Goal: Navigation & Orientation: Find specific page/section

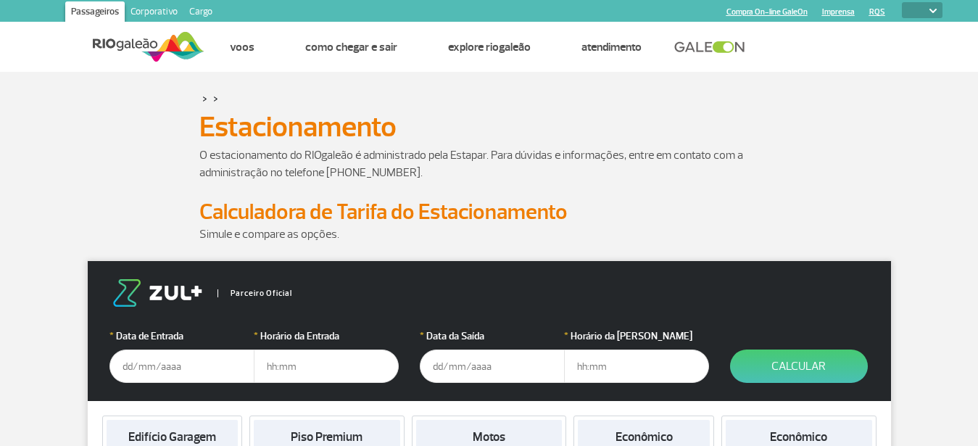
select select
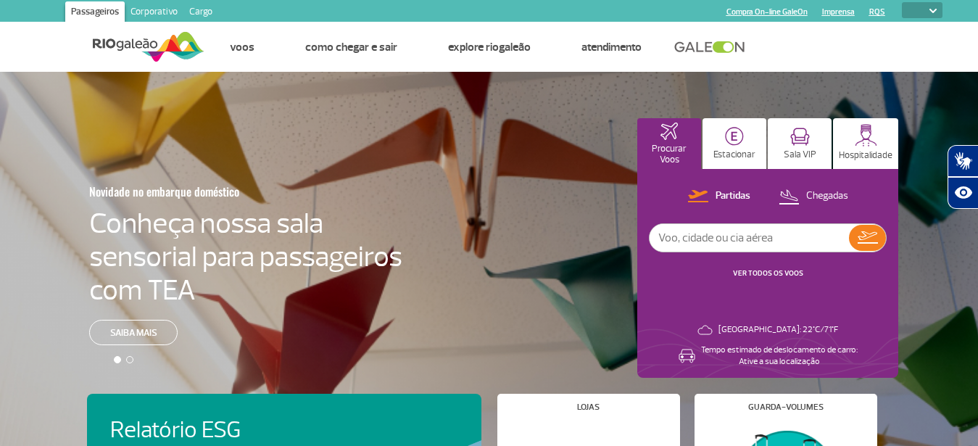
select select
click at [735, 199] on p "Partidas" at bounding box center [732, 196] width 35 height 14
click at [747, 228] on input "text" at bounding box center [748, 238] width 199 height 28
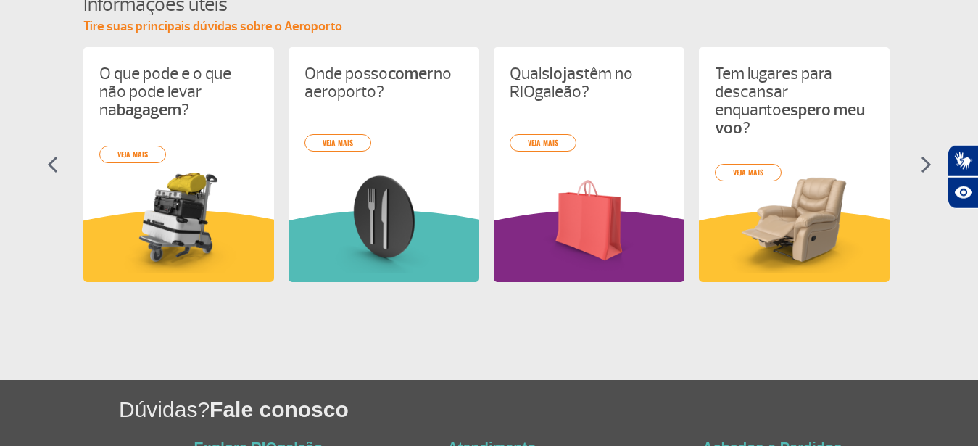
scroll to position [665, 0]
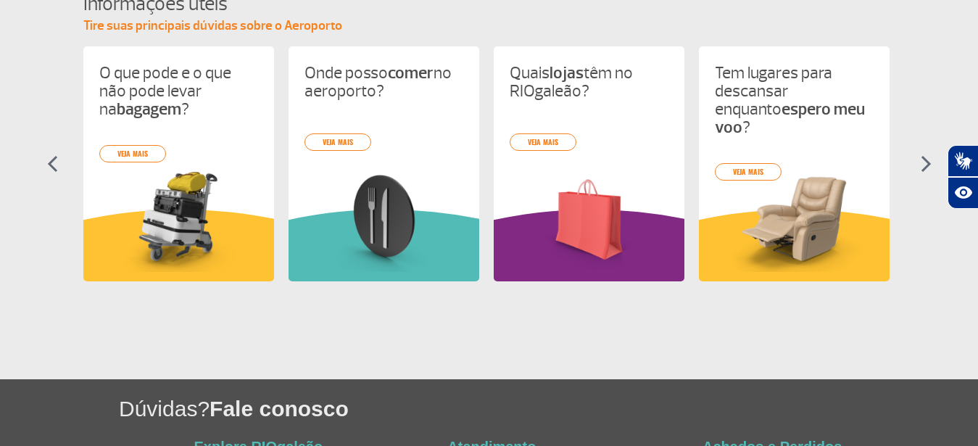
click at [920, 162] on img at bounding box center [925, 163] width 11 height 17
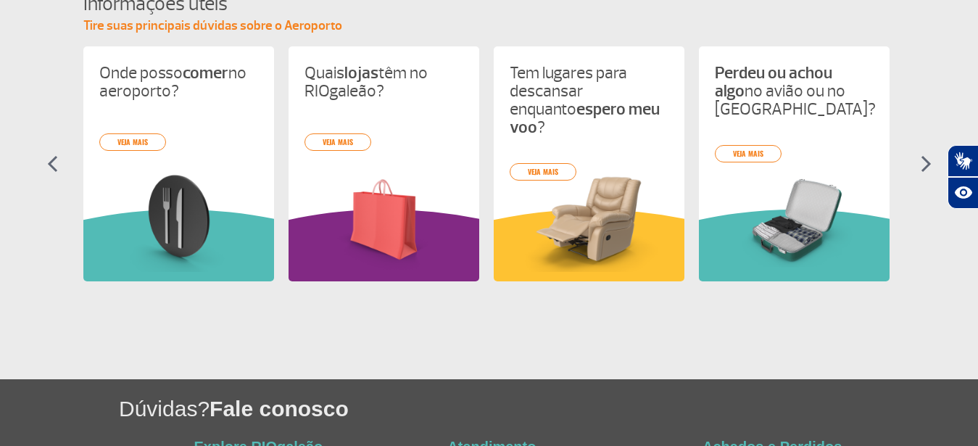
click at [920, 162] on img at bounding box center [925, 163] width 11 height 17
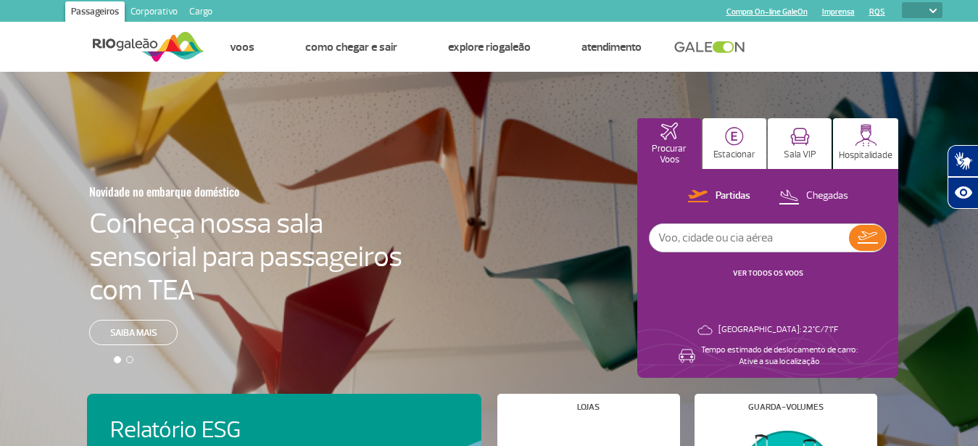
scroll to position [222, 0]
